Goal: Navigation & Orientation: Find specific page/section

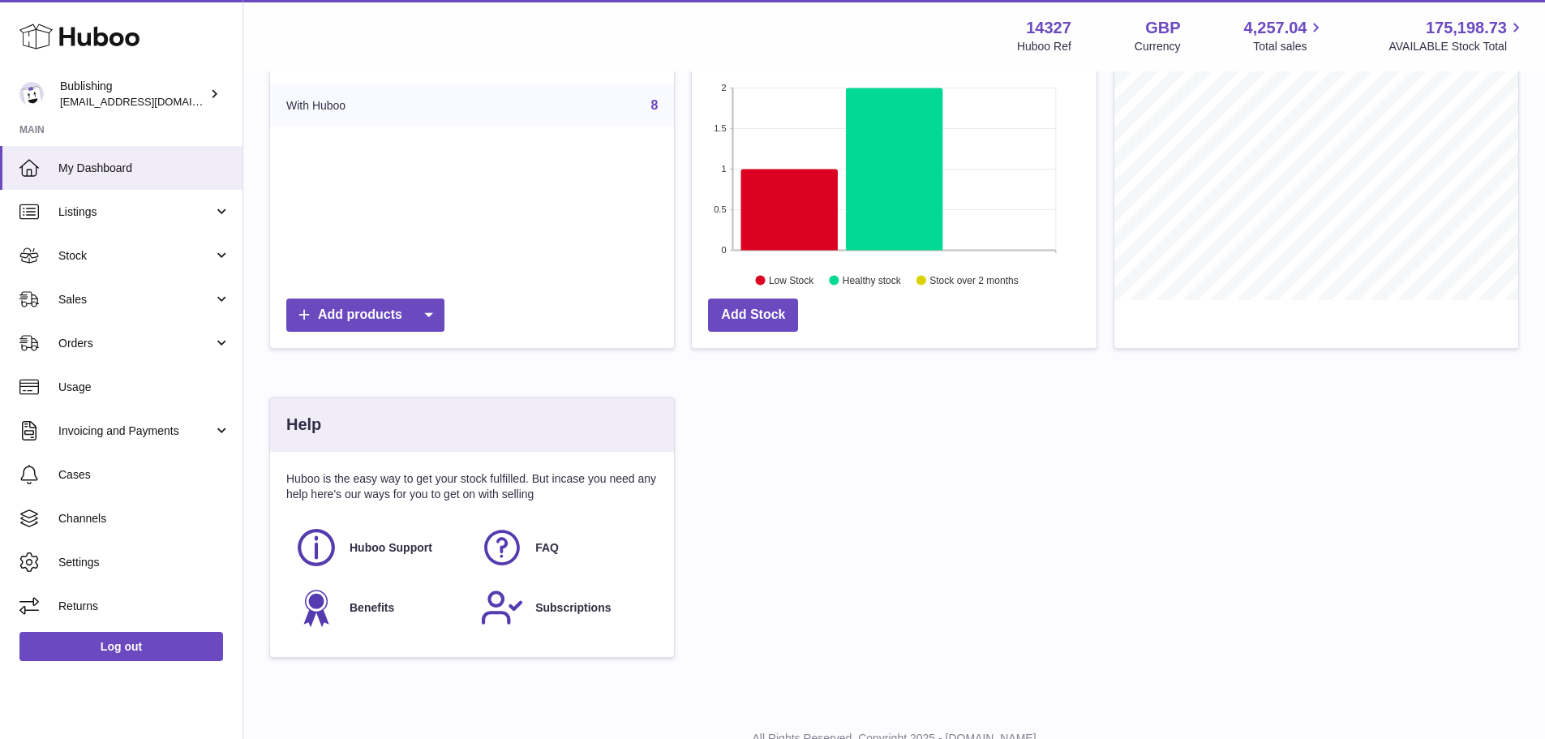
scroll to position [311, 0]
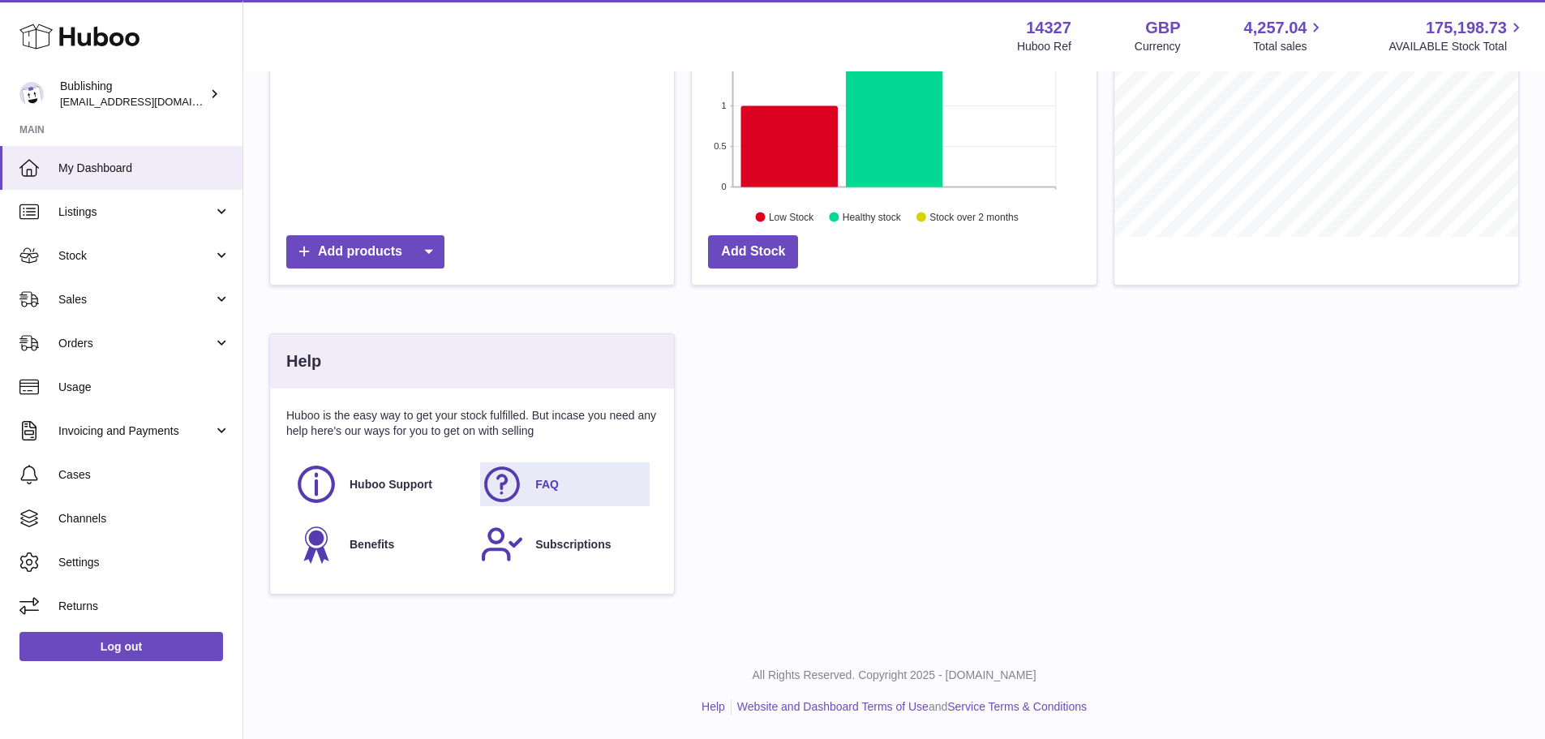
click at [525, 497] on link "FAQ" at bounding box center [564, 484] width 169 height 44
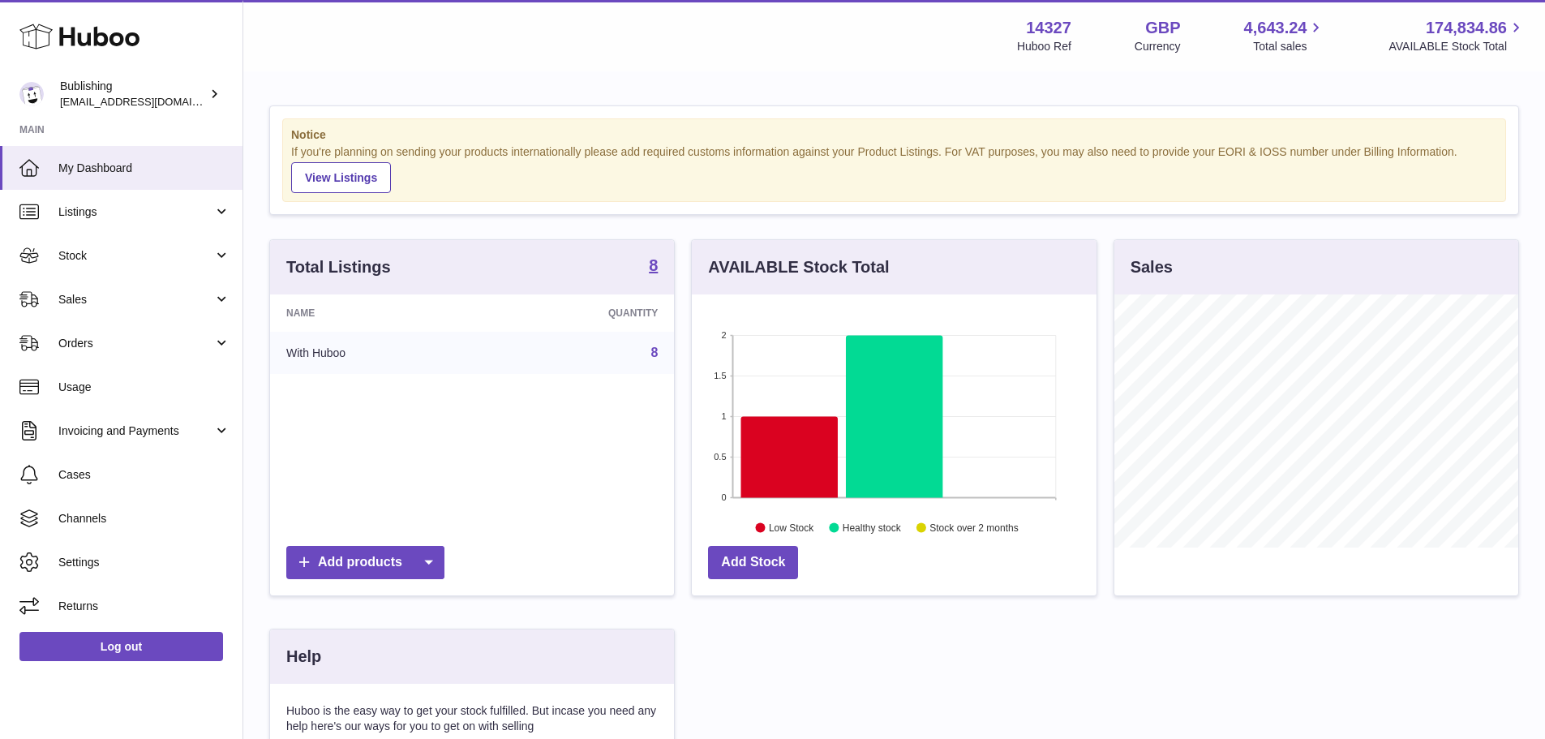
scroll to position [253, 405]
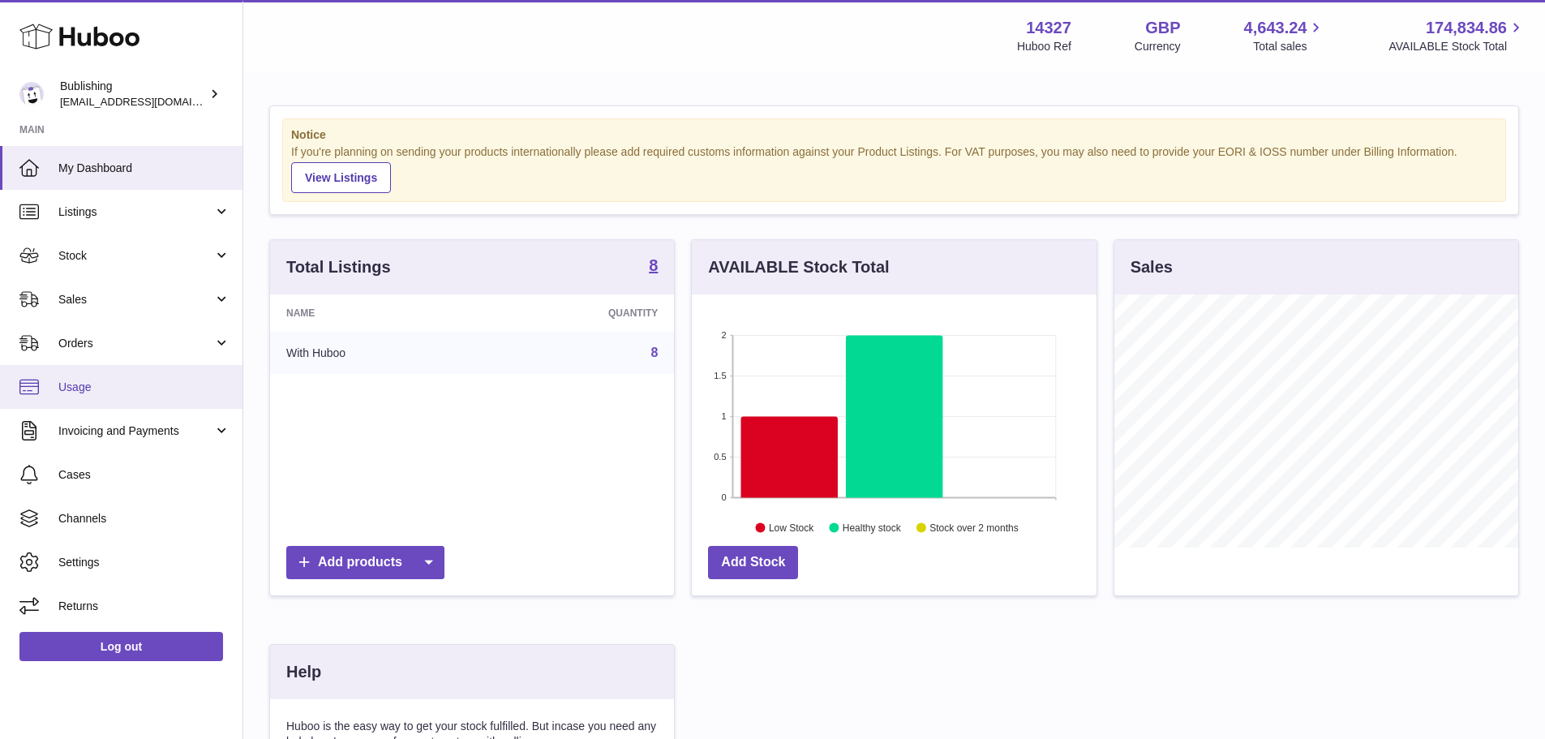
click at [130, 382] on span "Usage" at bounding box center [144, 386] width 172 height 15
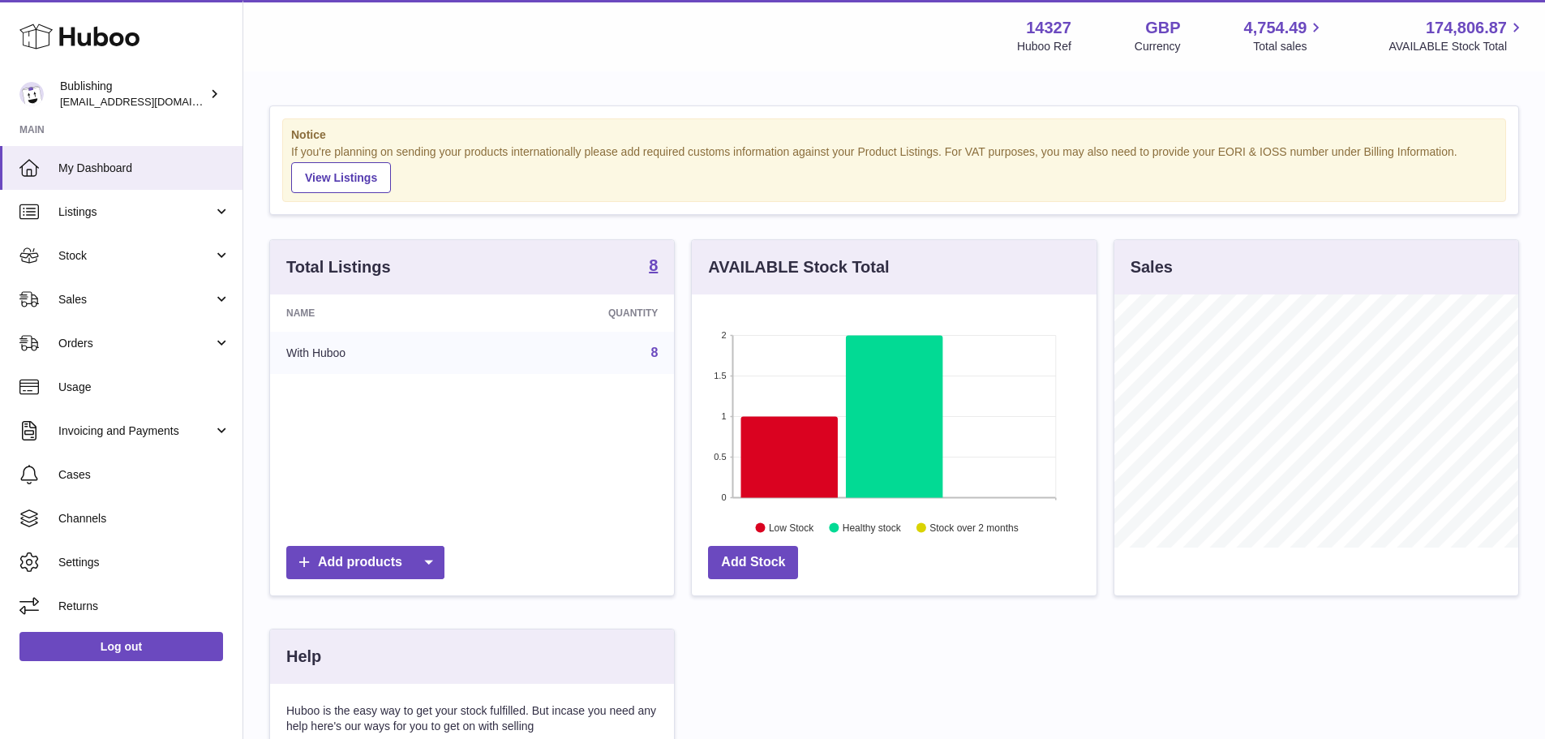
scroll to position [253, 405]
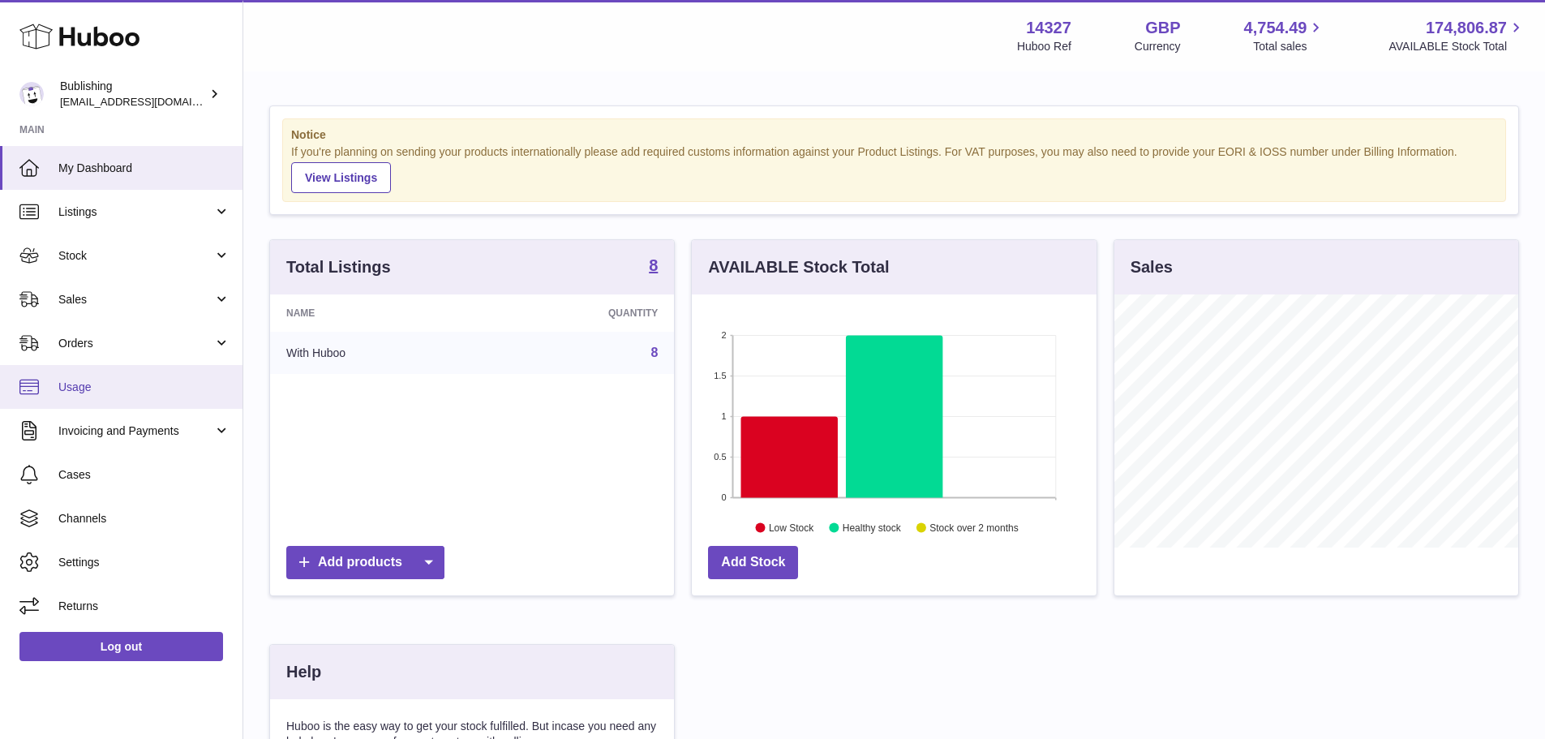
click at [92, 391] on span "Usage" at bounding box center [144, 386] width 172 height 15
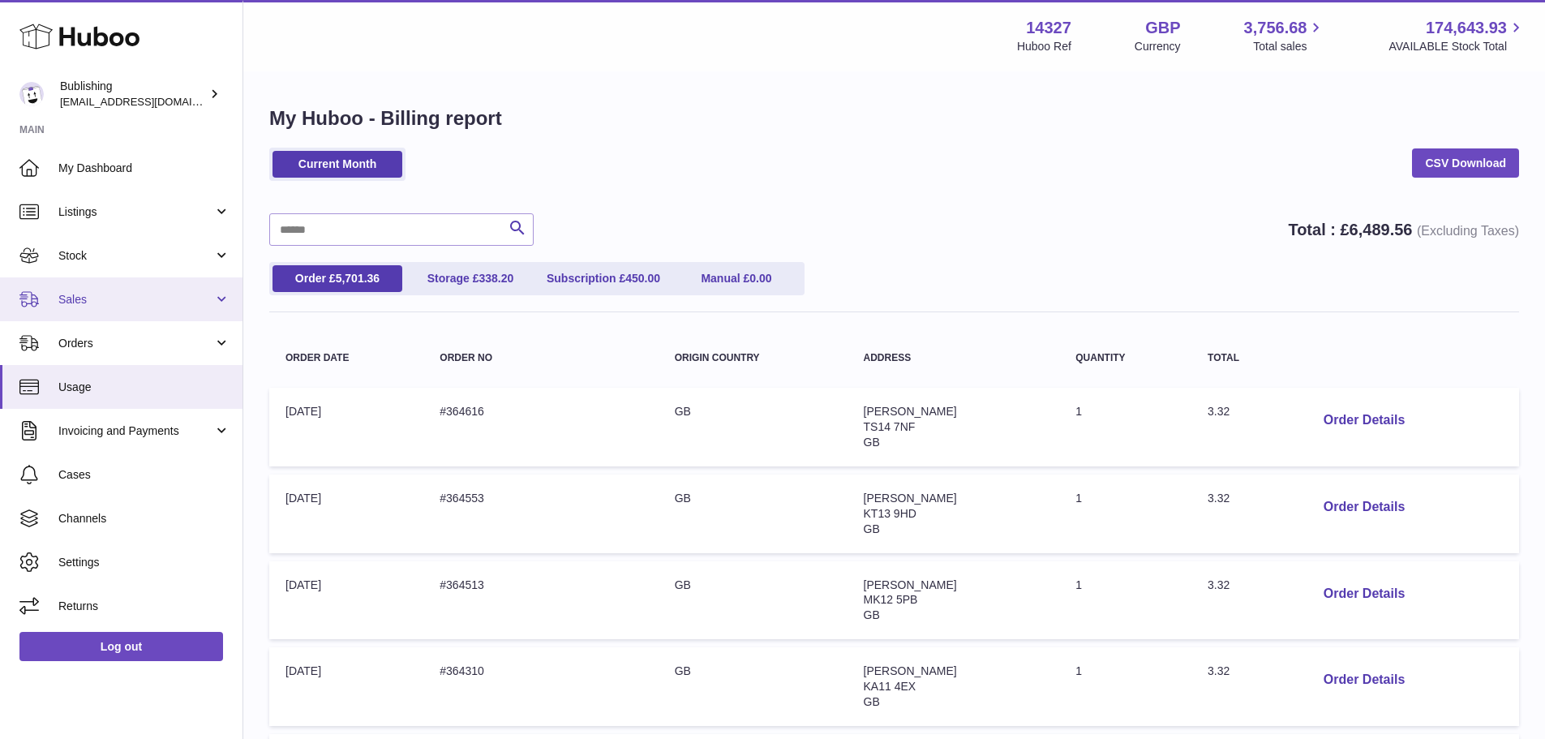
click at [113, 292] on span "Sales" at bounding box center [135, 299] width 155 height 15
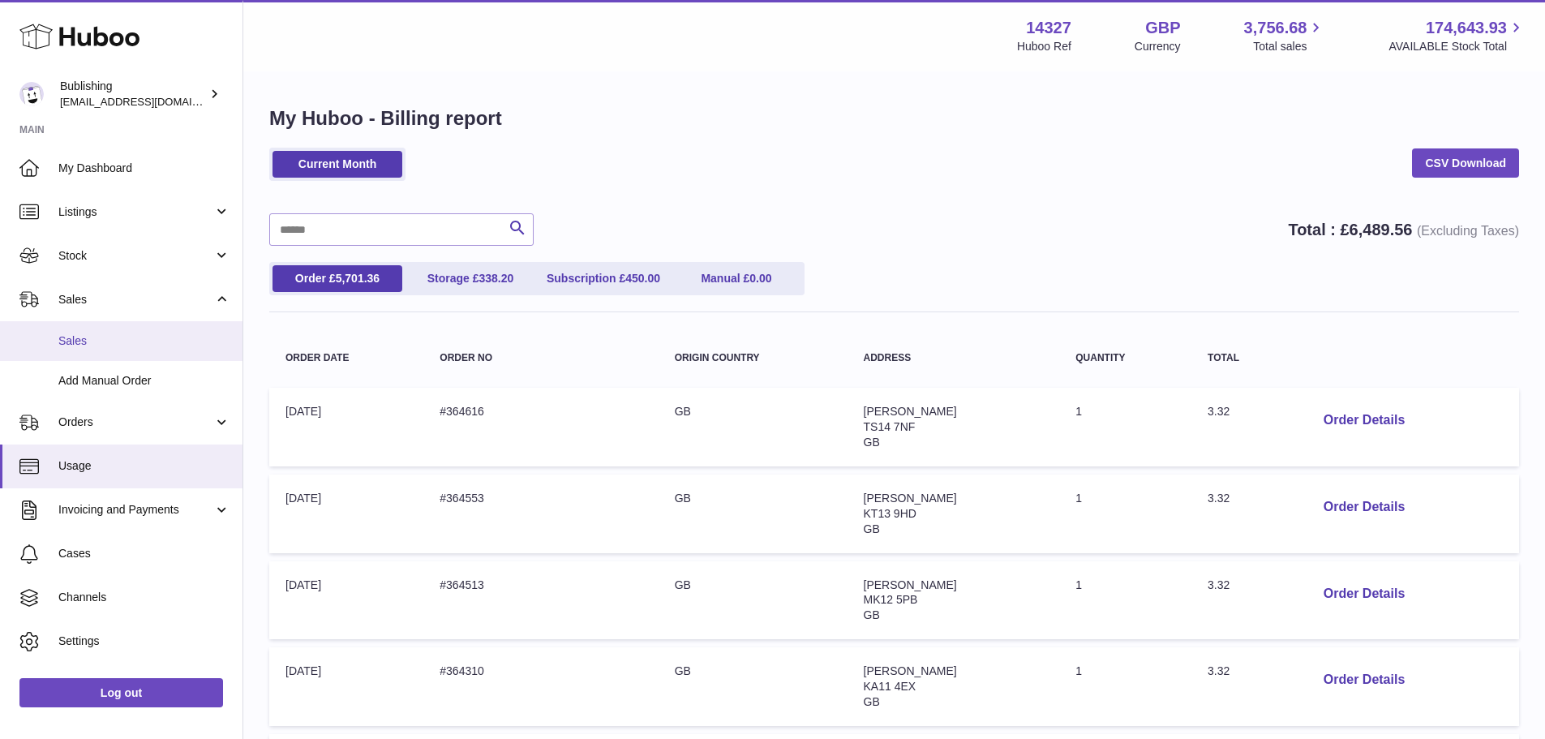
click at [110, 336] on span "Sales" at bounding box center [144, 340] width 172 height 15
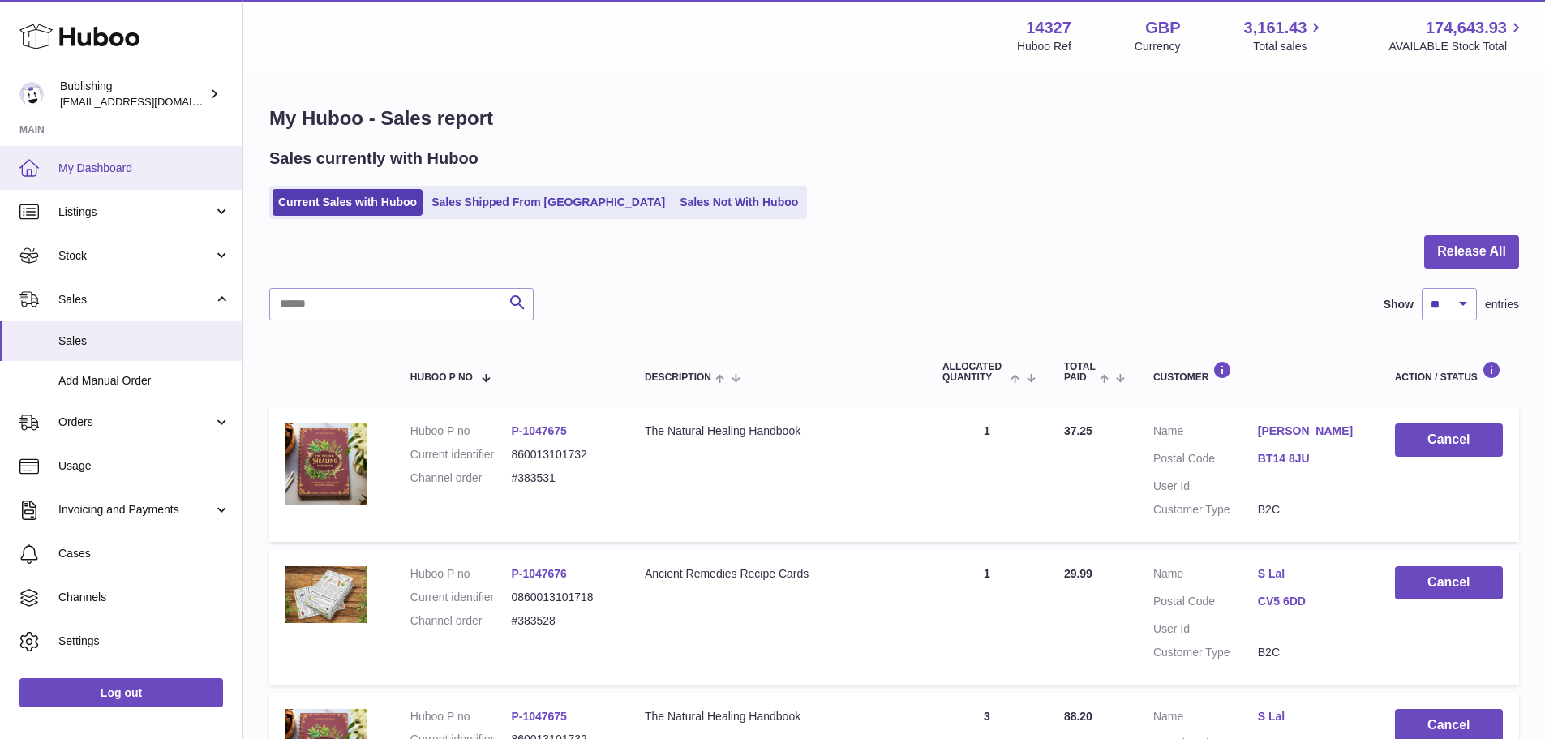
click at [107, 180] on link "My Dashboard" at bounding box center [121, 168] width 242 height 44
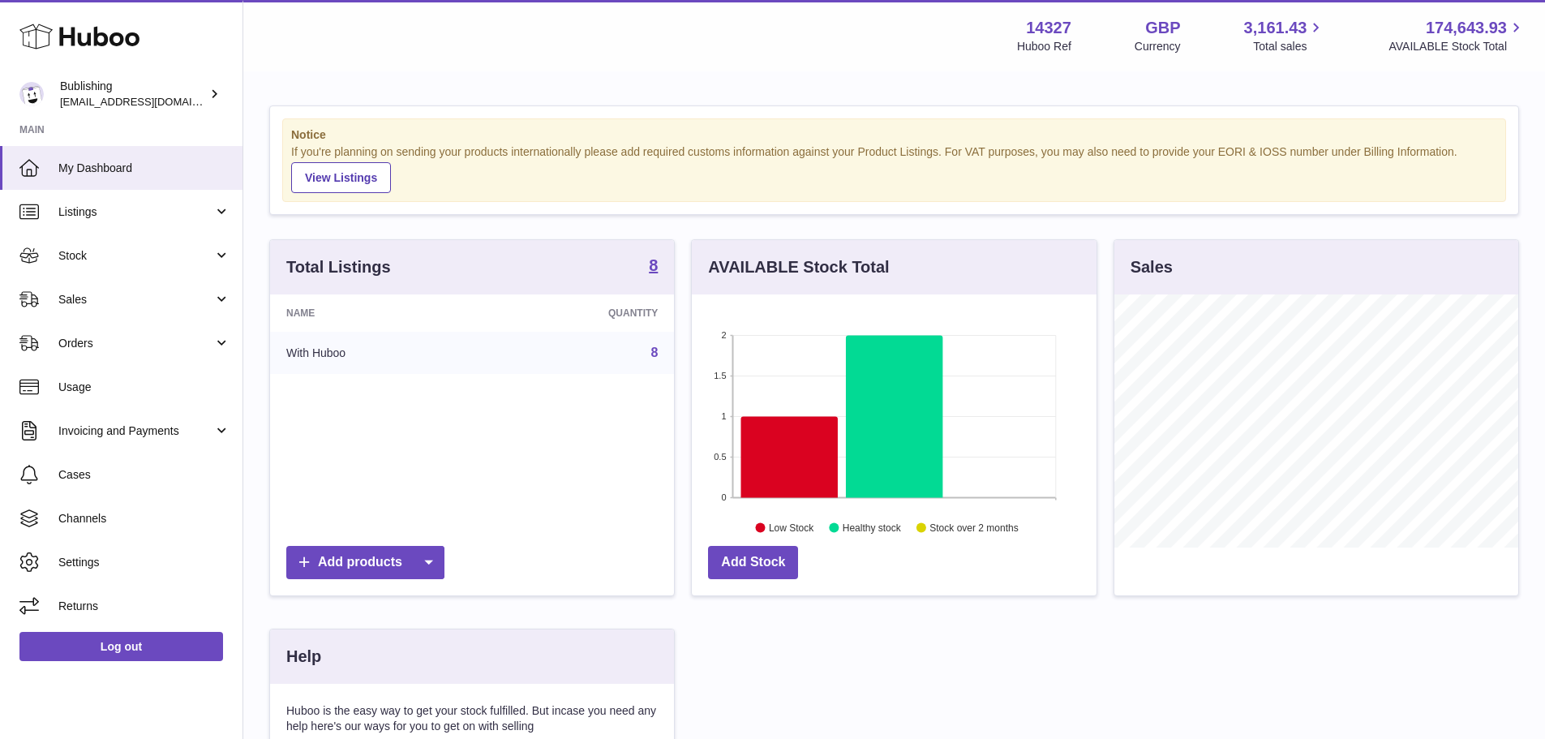
scroll to position [253, 405]
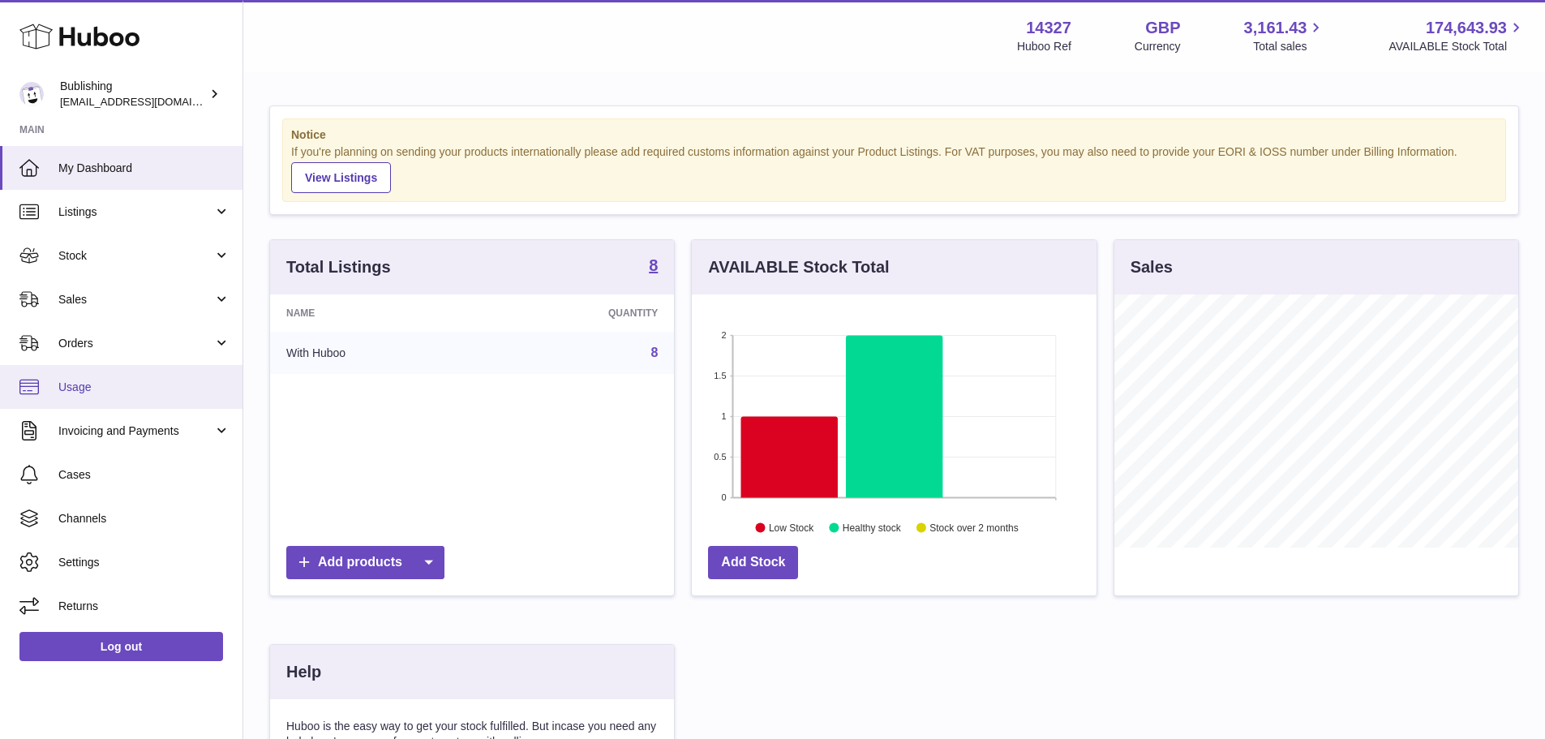
click at [118, 390] on span "Usage" at bounding box center [144, 386] width 172 height 15
